Goal: Find specific page/section: Find specific page/section

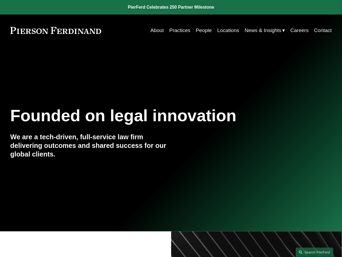
click at [202, 30] on link "People" at bounding box center [204, 30] width 16 height 10
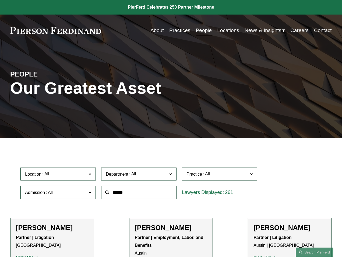
click at [120, 195] on input "text" at bounding box center [138, 192] width 75 height 13
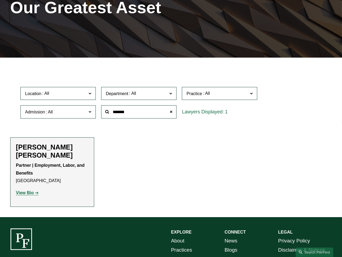
scroll to position [81, 0]
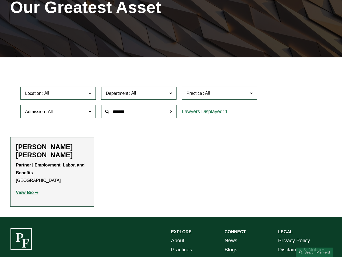
type input "*******"
click at [24, 193] on strong "View Bio" at bounding box center [25, 192] width 18 height 5
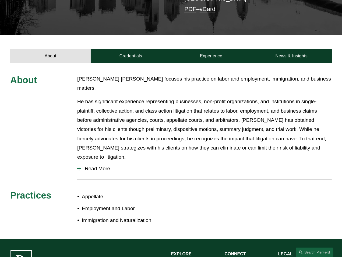
scroll to position [161, 0]
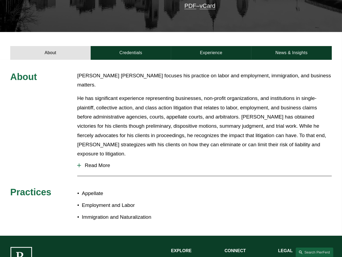
click at [107, 162] on span "Read More" at bounding box center [206, 165] width 251 height 6
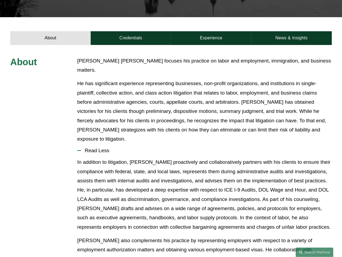
scroll to position [188, 0]
